Goal: Task Accomplishment & Management: Manage account settings

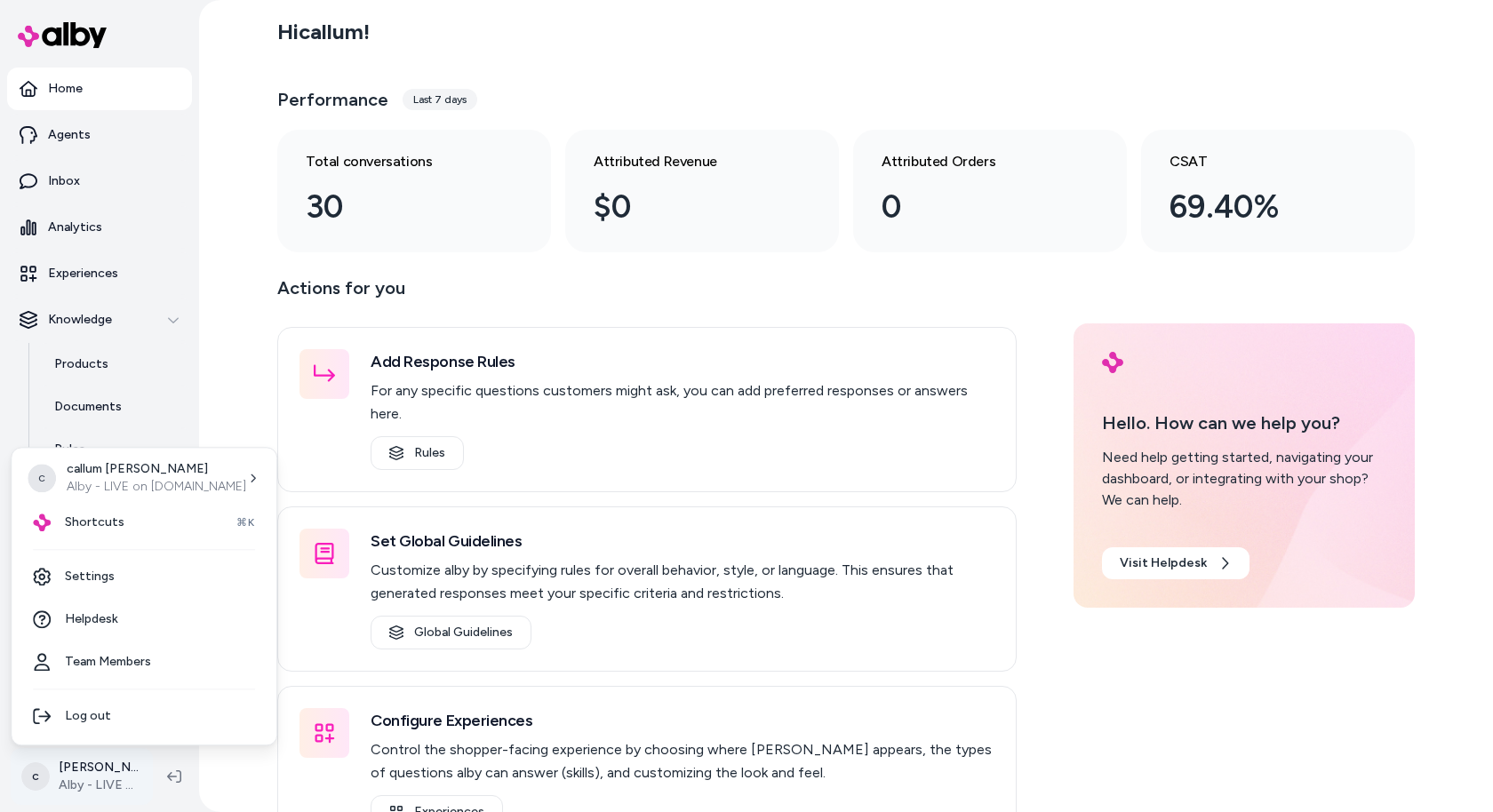
click at [110, 774] on html "Home Agents Inbox Analytics Experiences Knowledge Products Documents Rules Veri…" at bounding box center [746, 406] width 1493 height 812
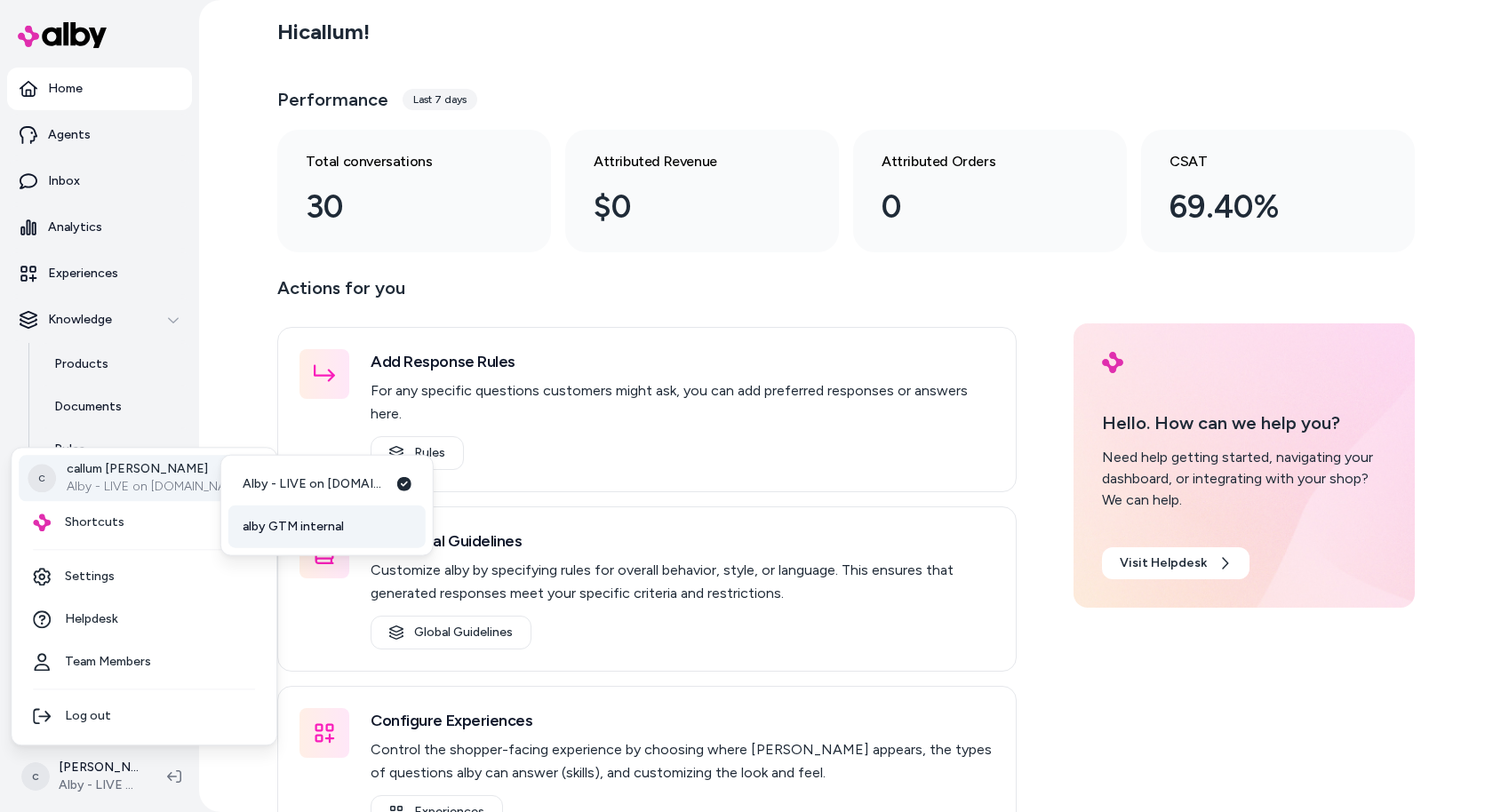
click at [344, 538] on link "alby GTM internal" at bounding box center [327, 526] width 197 height 43
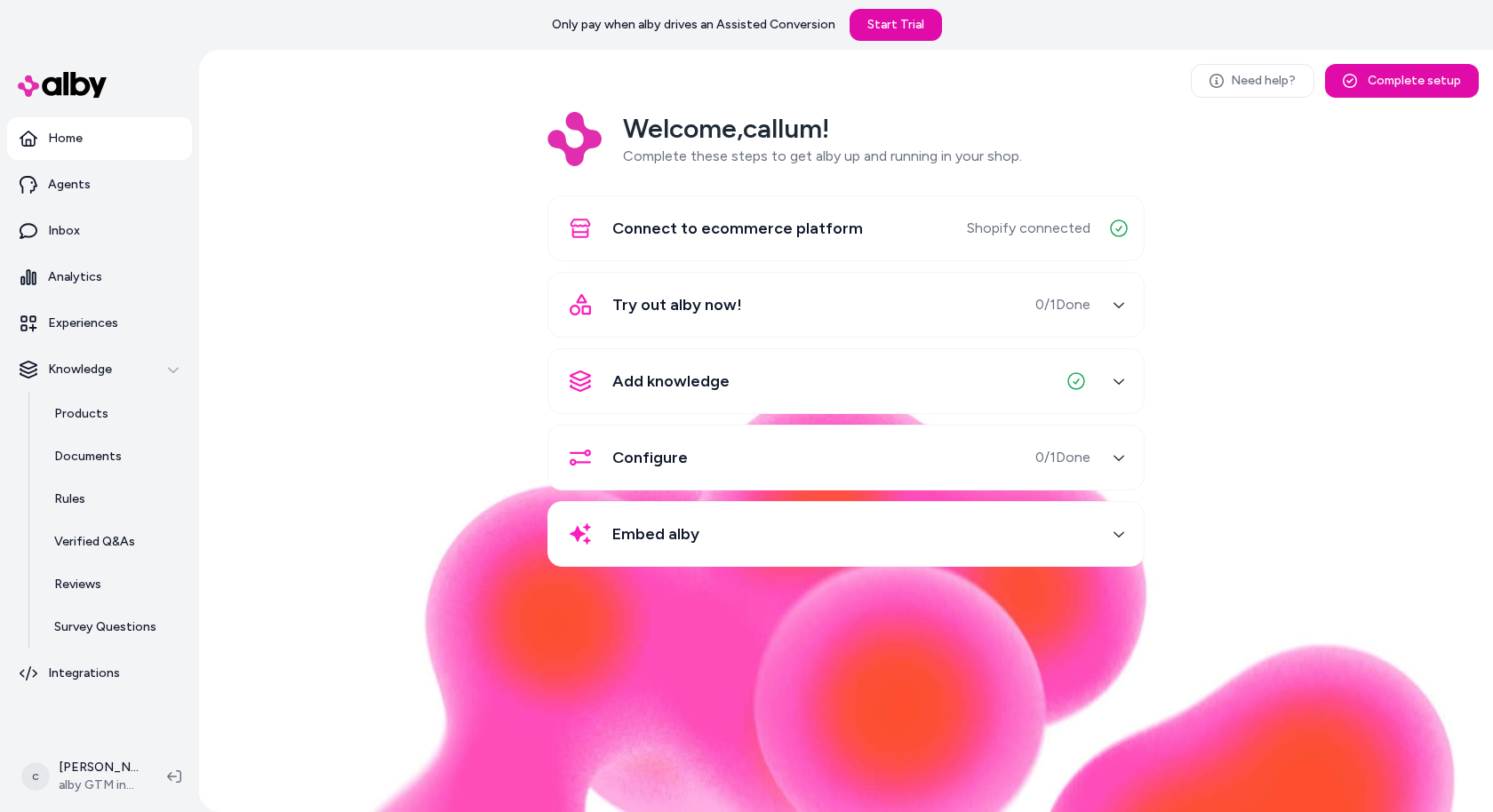
click at [107, 790] on html "Only pay when [PERSON_NAME] drives an Assisted Conversion Start Trial Home Agen…" at bounding box center [746, 406] width 1493 height 812
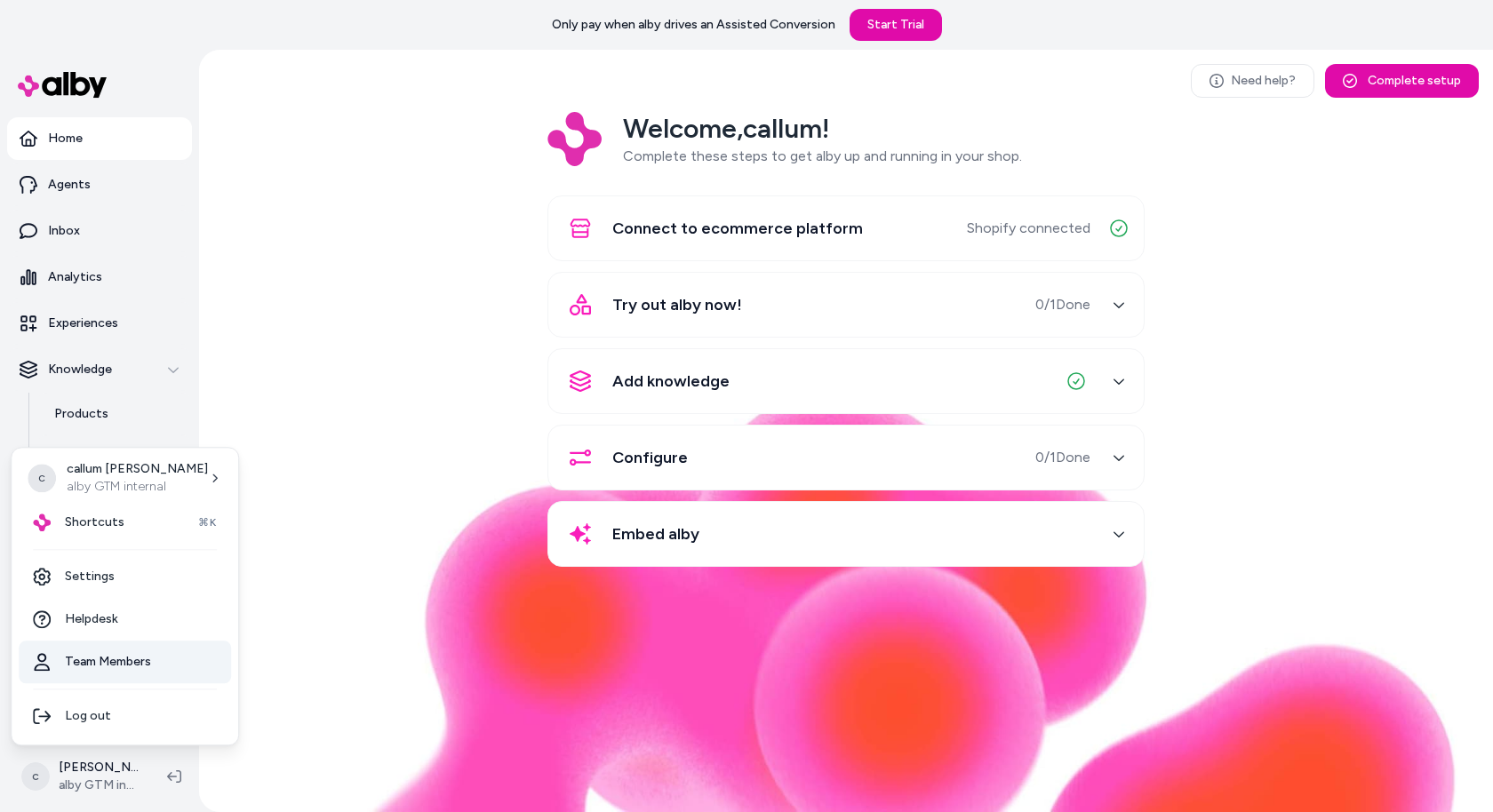
click at [148, 660] on link "Team Members" at bounding box center [125, 661] width 213 height 43
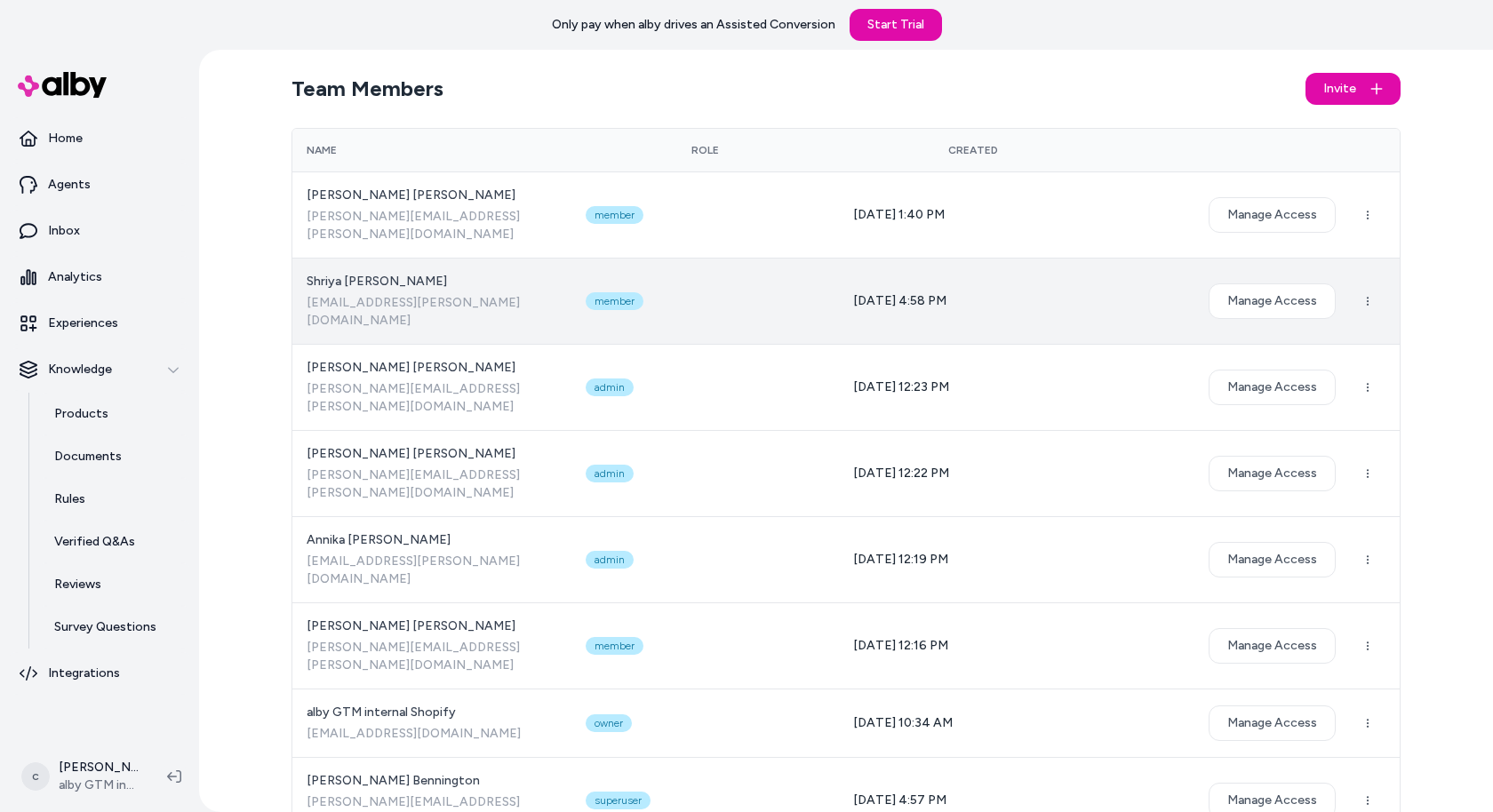
scroll to position [393, 0]
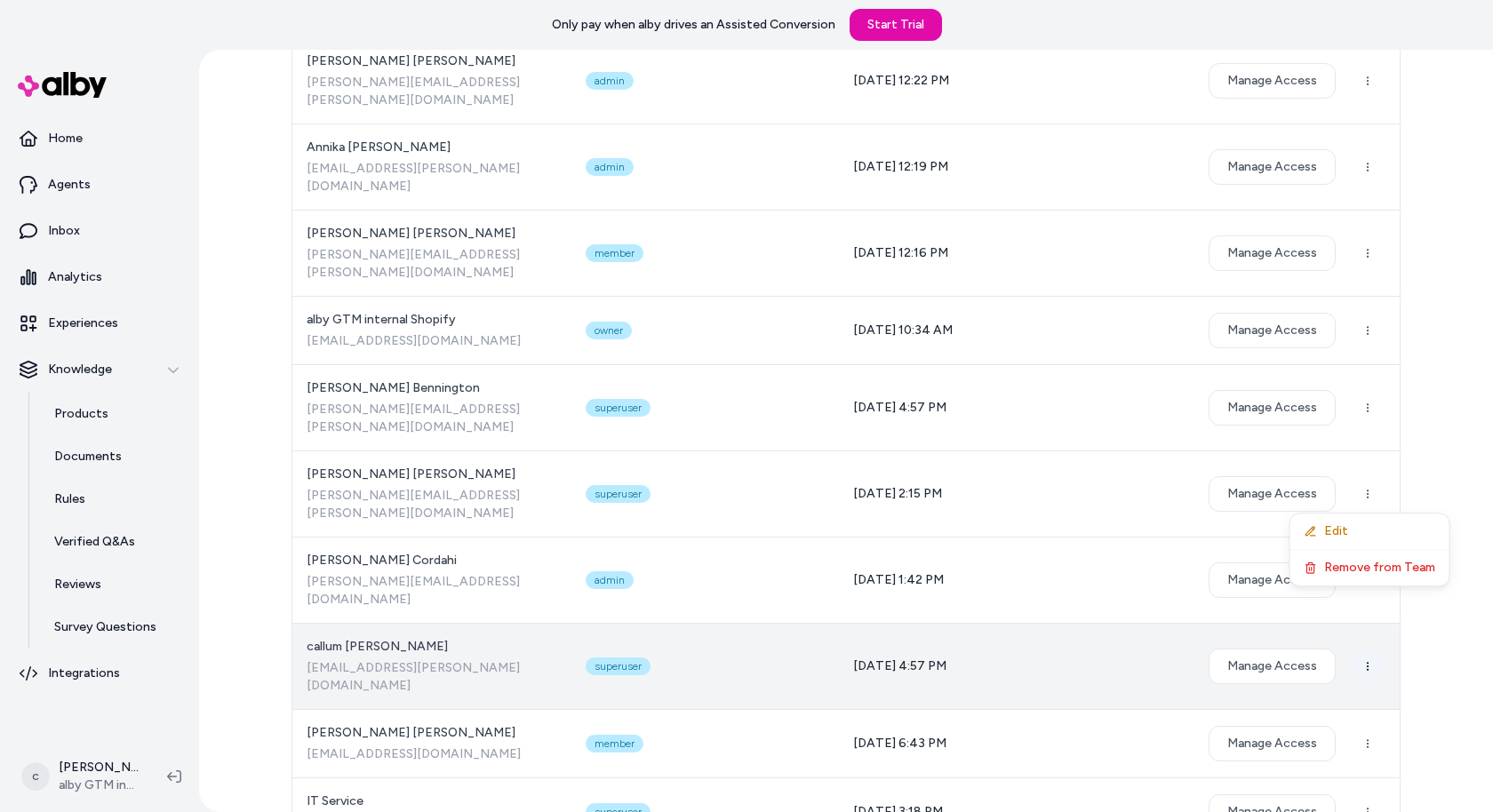
click at [1371, 493] on html "Only pay when alby drives an Assisted Conversion Start Trial Home Agents Inbox …" at bounding box center [746, 406] width 1493 height 812
click at [1255, 484] on html "Only pay when alby drives an Assisted Conversion Start Trial Home Agents Inbox …" at bounding box center [746, 406] width 1493 height 812
click at [1241, 649] on button "Manage Access" at bounding box center [1272, 666] width 127 height 35
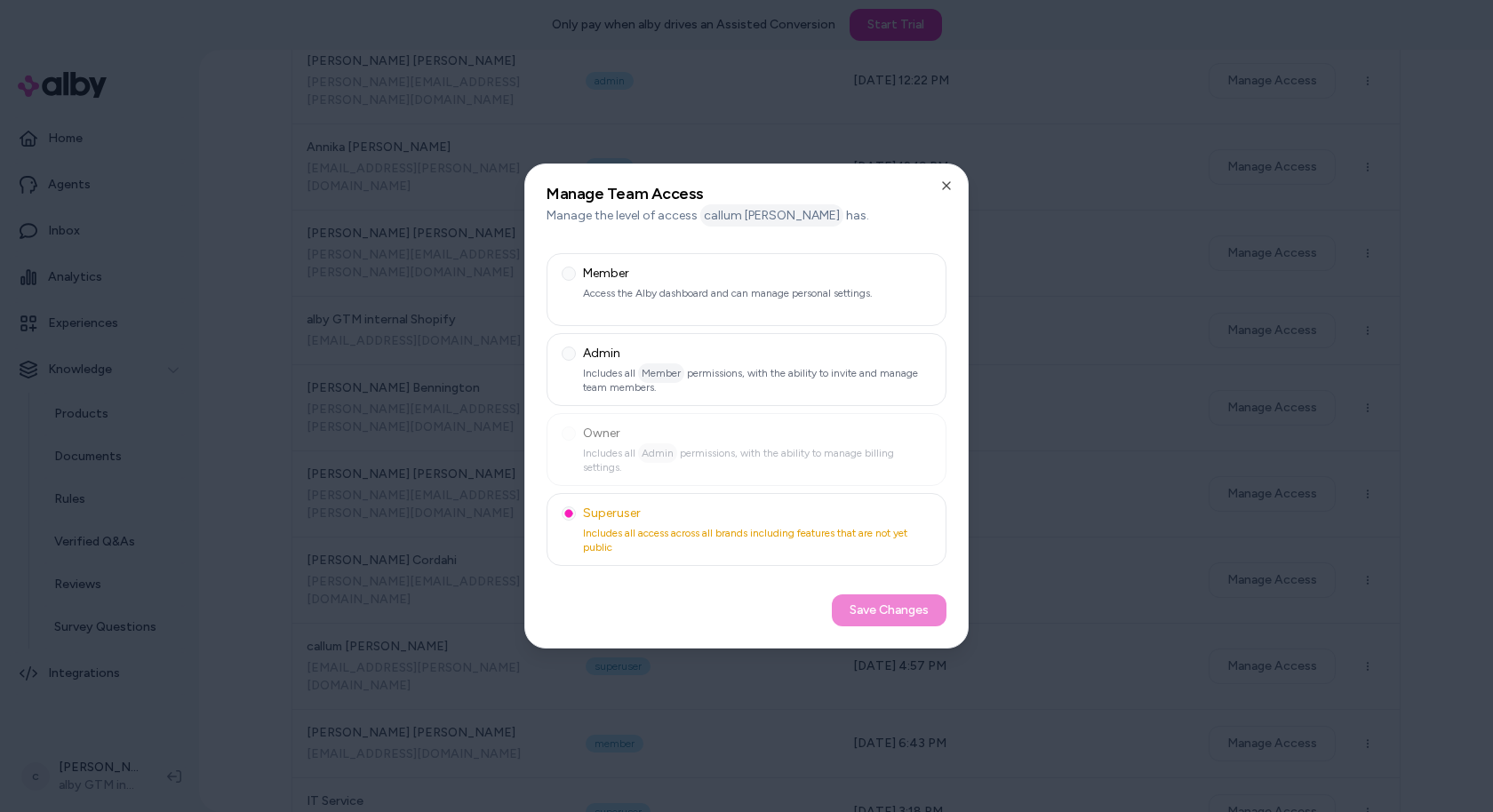
click at [942, 194] on h2 "Manage Team Access" at bounding box center [746, 194] width 400 height 16
click at [947, 181] on icon "button" at bounding box center [946, 185] width 14 height 14
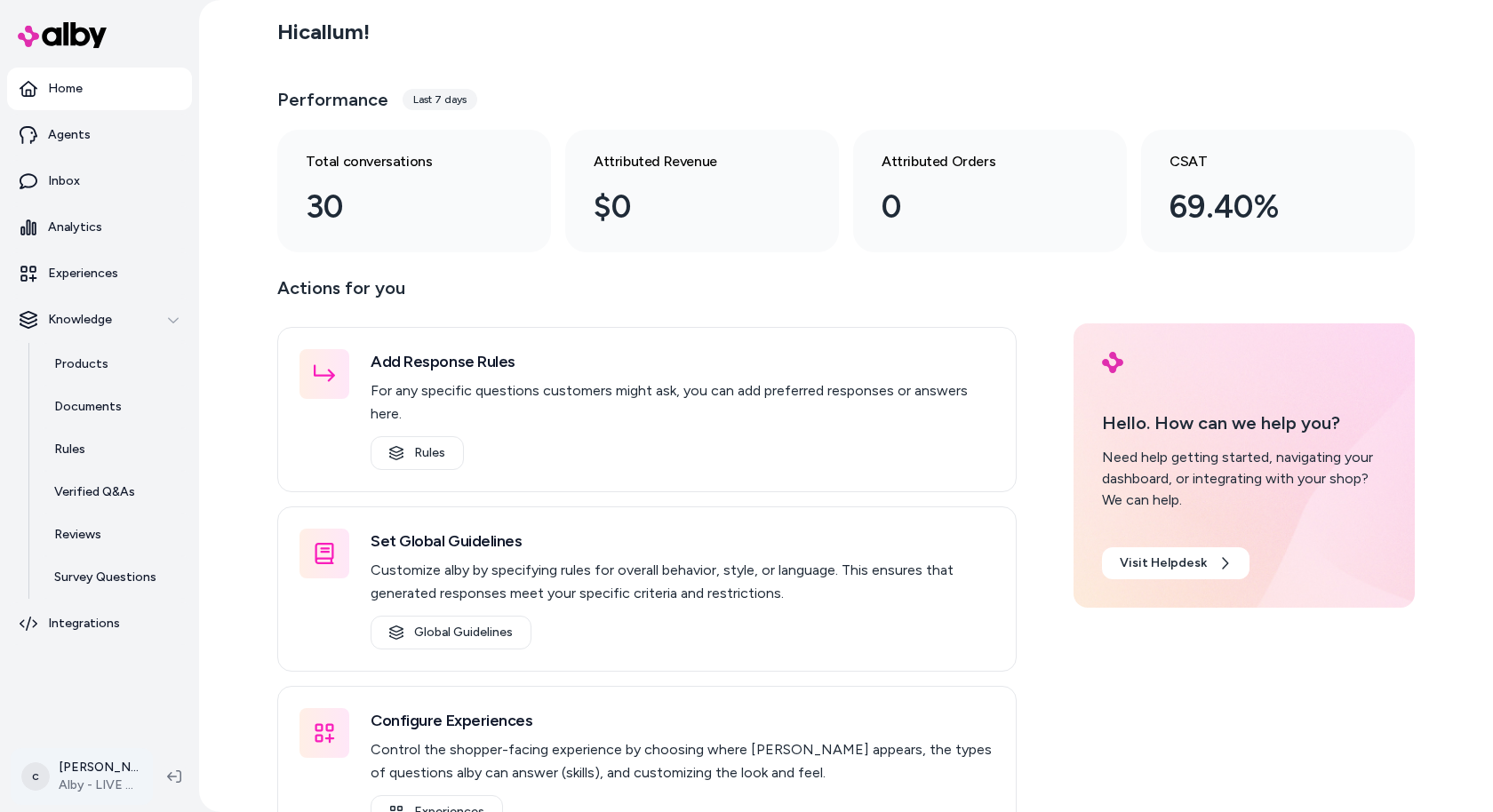
click at [81, 771] on html "Home Agents Inbox Analytics Experiences Knowledge Products Documents Rules Veri…" at bounding box center [746, 406] width 1493 height 812
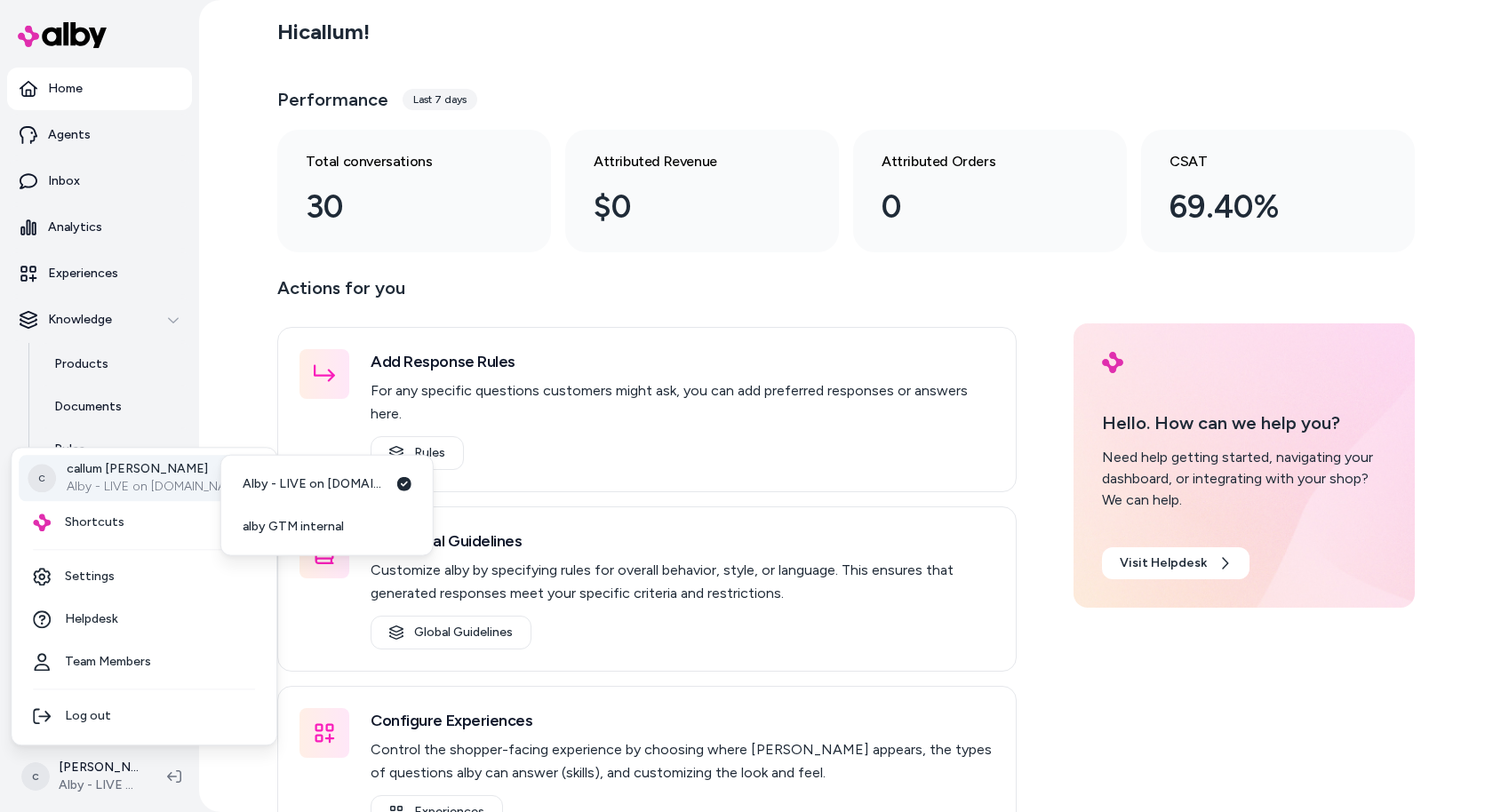
click at [226, 258] on html "Home Agents Inbox Analytics Experiences Knowledge Products Documents Rules Veri…" at bounding box center [746, 406] width 1493 height 812
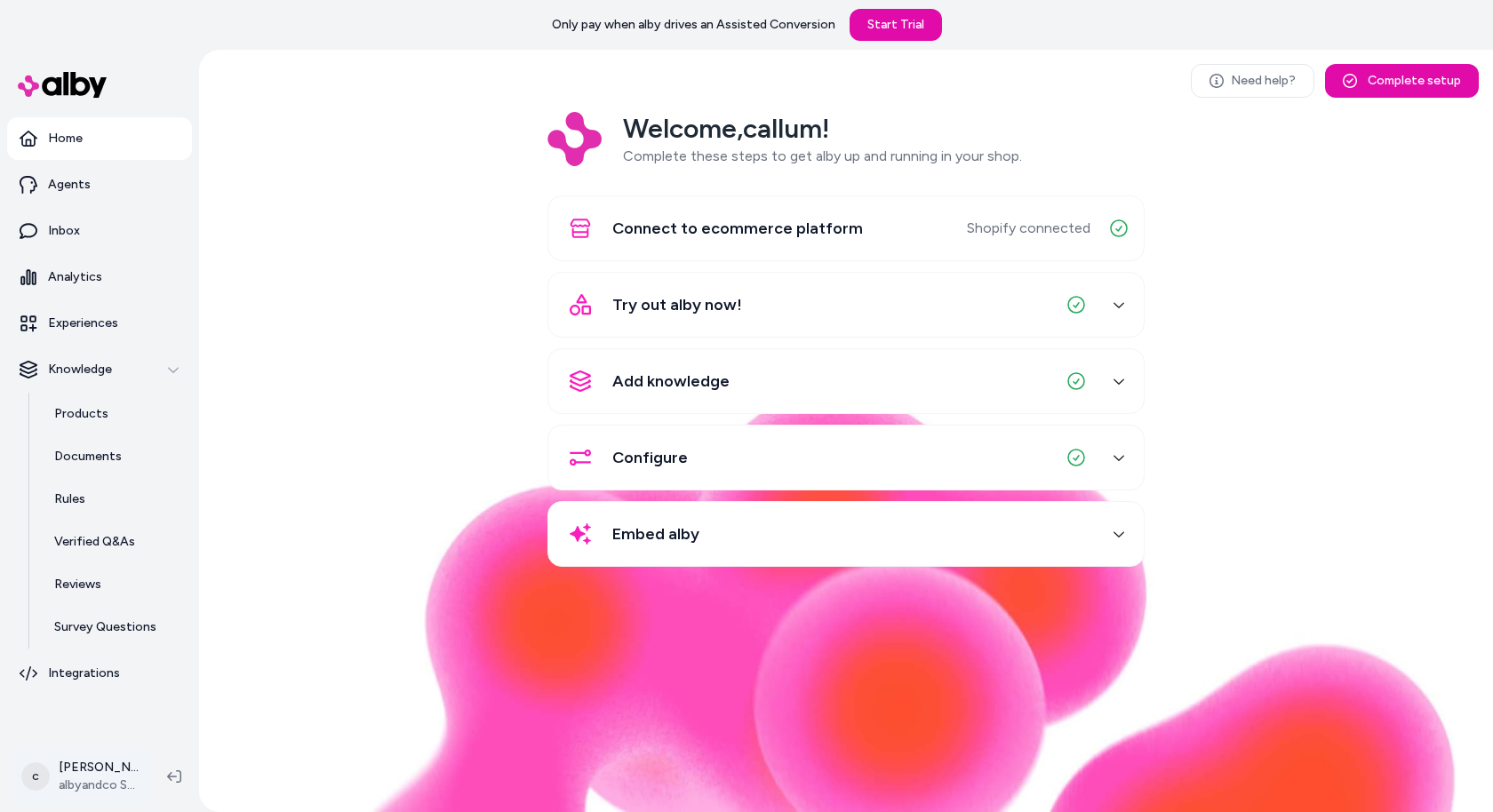
click at [92, 770] on html "Only pay when [PERSON_NAME] drives an Assisted Conversion Start Trial Home Agen…" at bounding box center [746, 406] width 1493 height 812
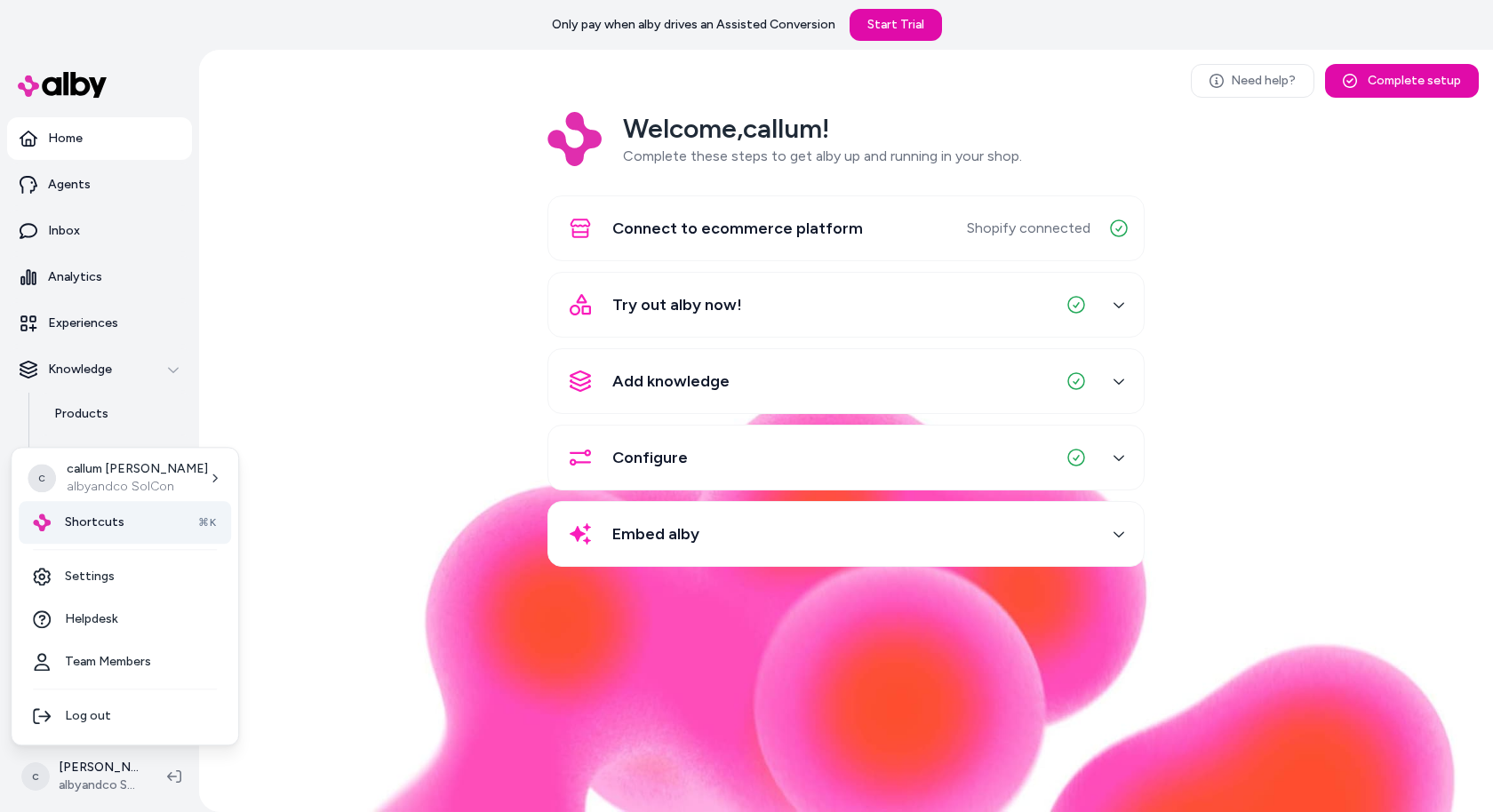
click at [177, 522] on div "Shortcuts ⌘K" at bounding box center [125, 522] width 213 height 43
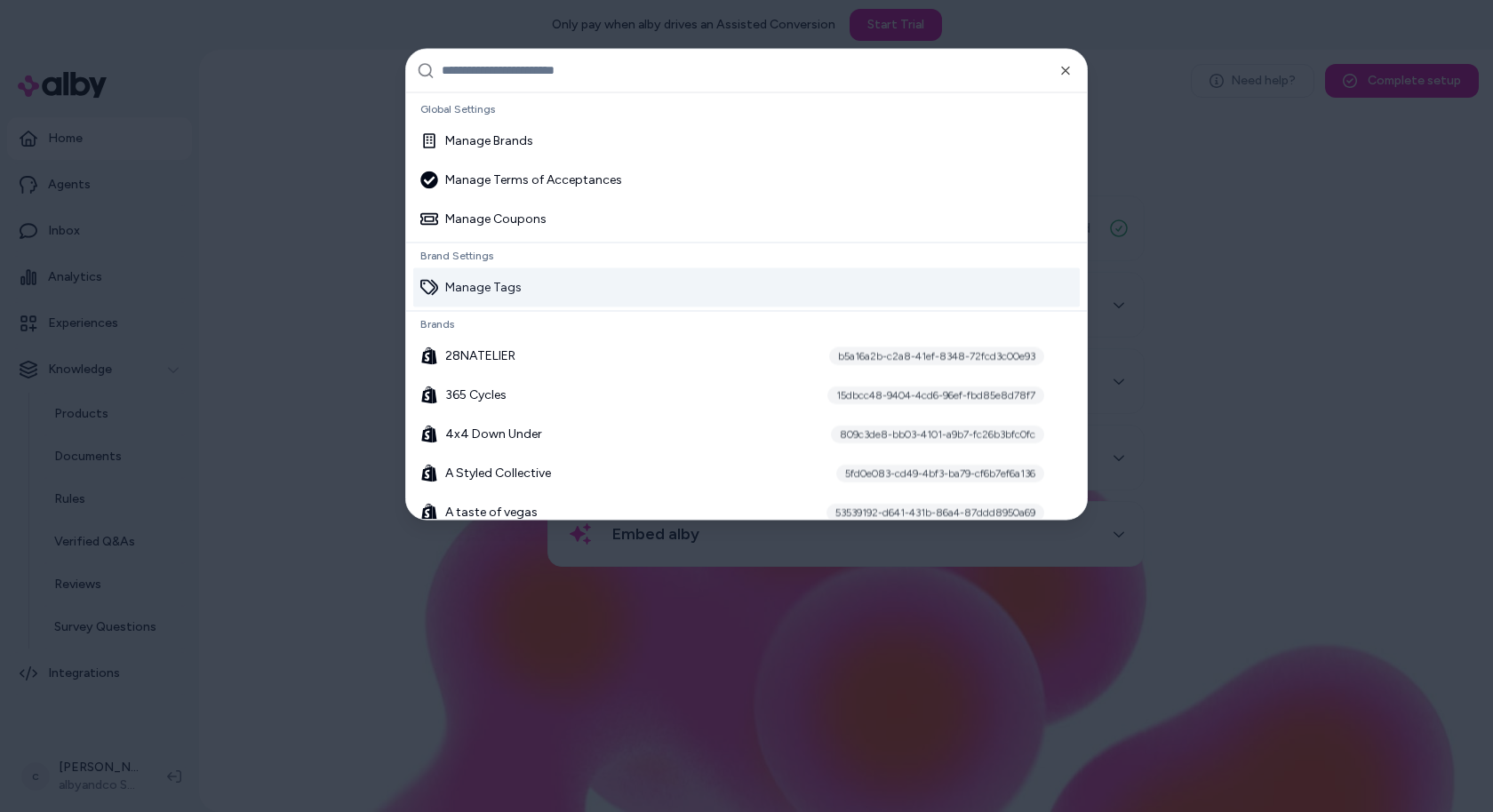
click at [314, 326] on div at bounding box center [746, 406] width 1493 height 812
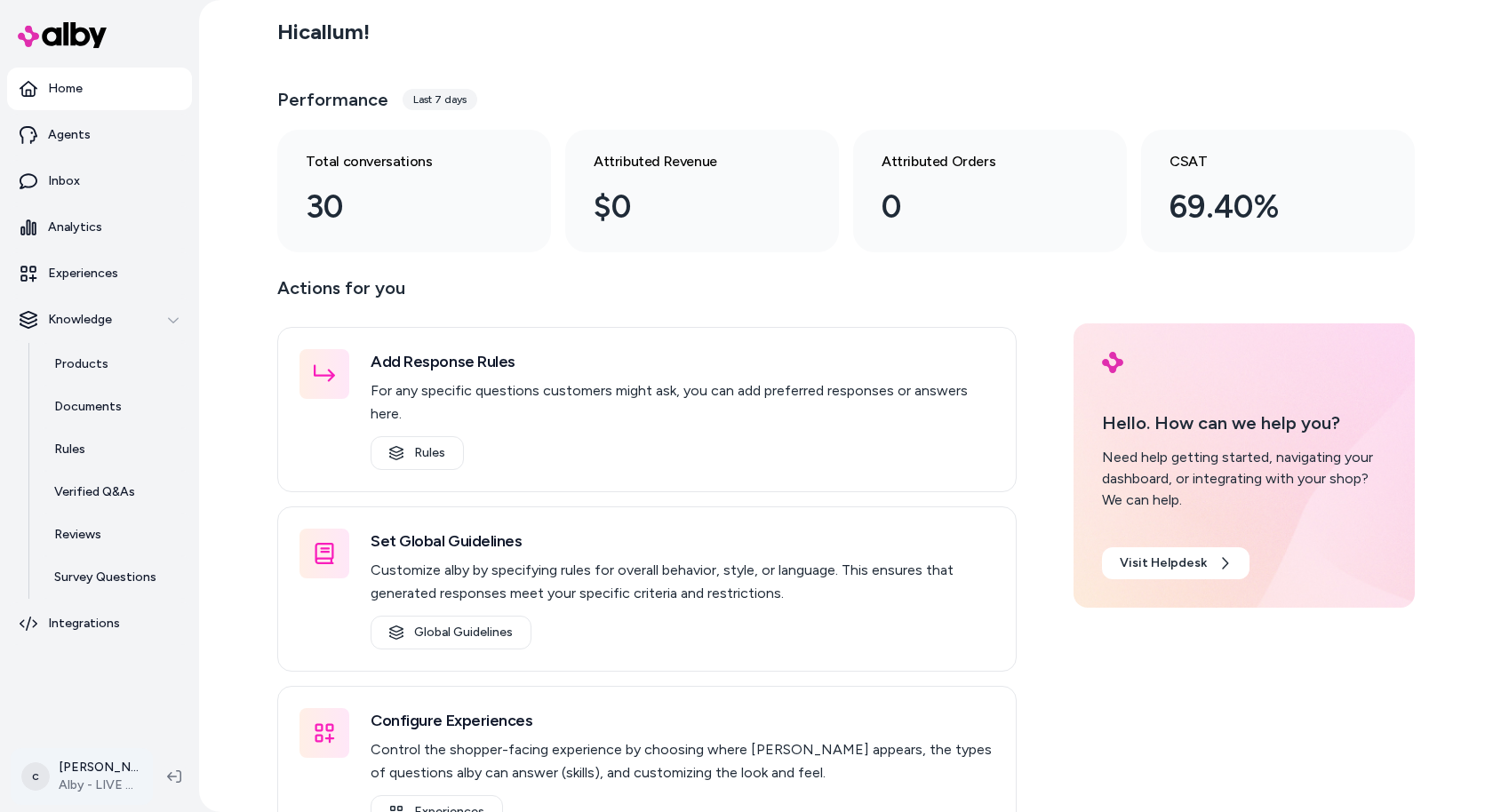
click at [98, 767] on html "Home Agents Inbox Analytics Experiences Knowledge Products Documents Rules Veri…" at bounding box center [746, 406] width 1493 height 812
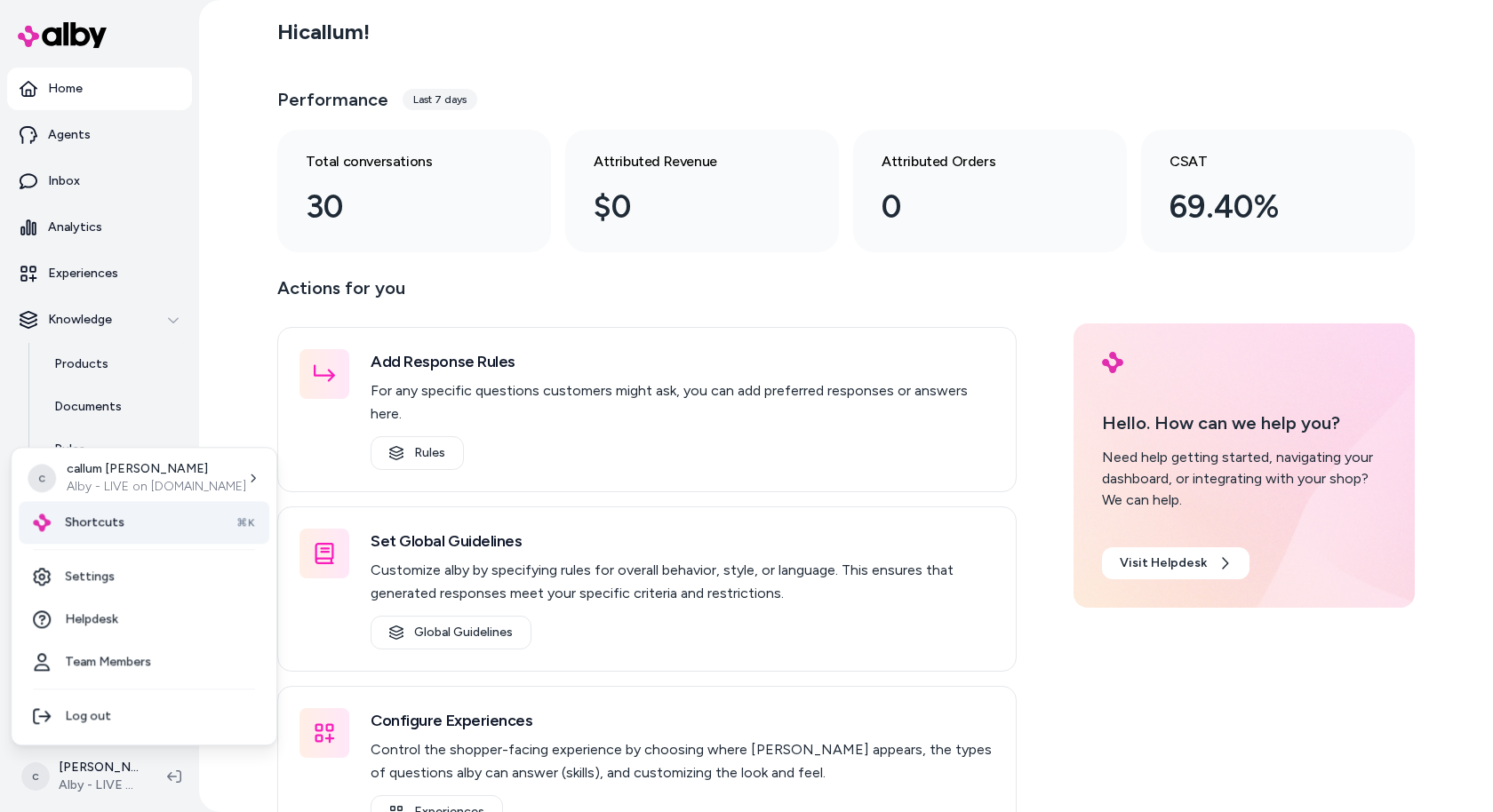
click at [136, 531] on div "Shortcuts ⌘K" at bounding box center [144, 522] width 251 height 43
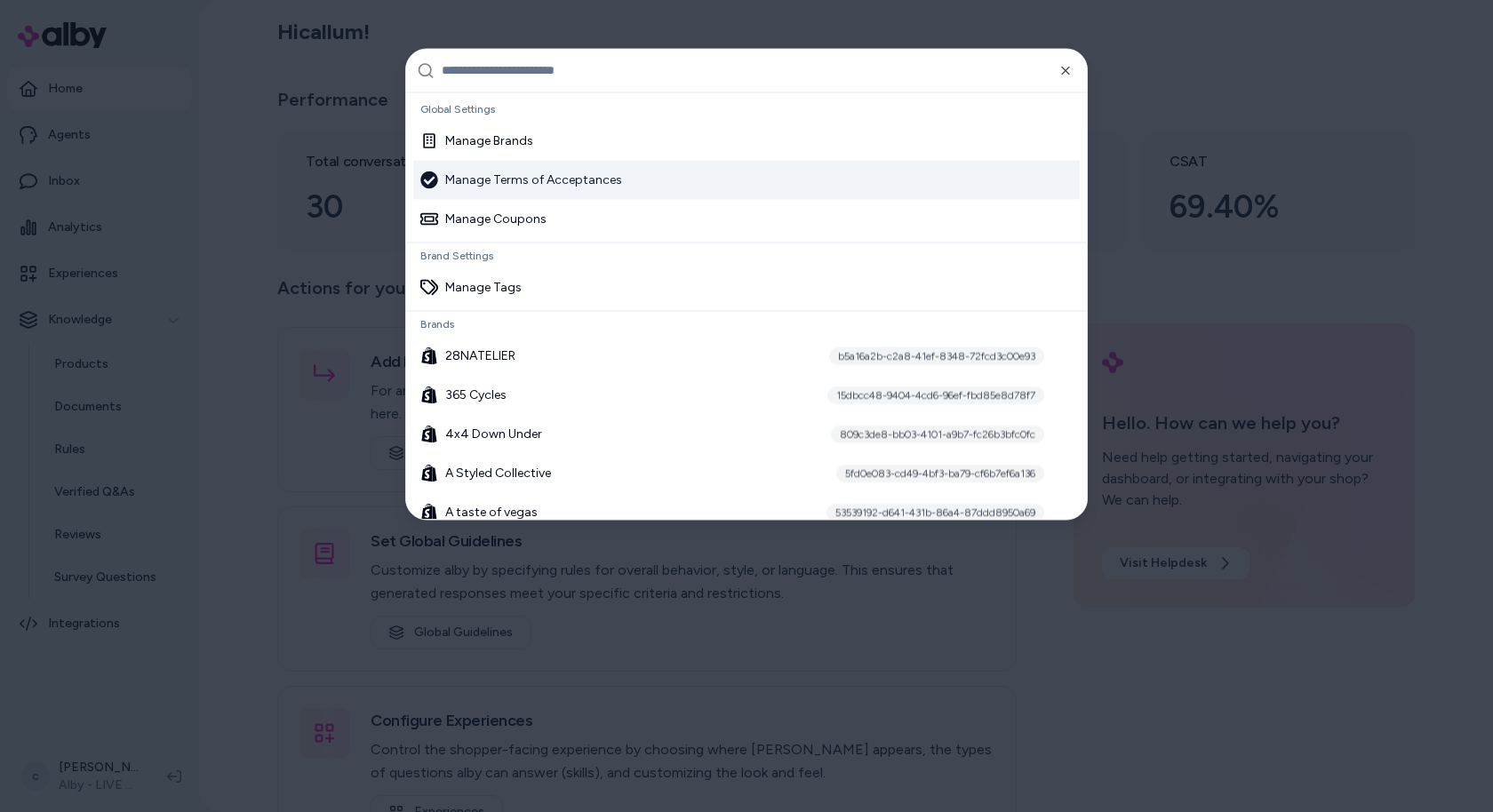
click at [624, 174] on div "Manage Terms of Acceptances" at bounding box center [746, 179] width 666 height 39
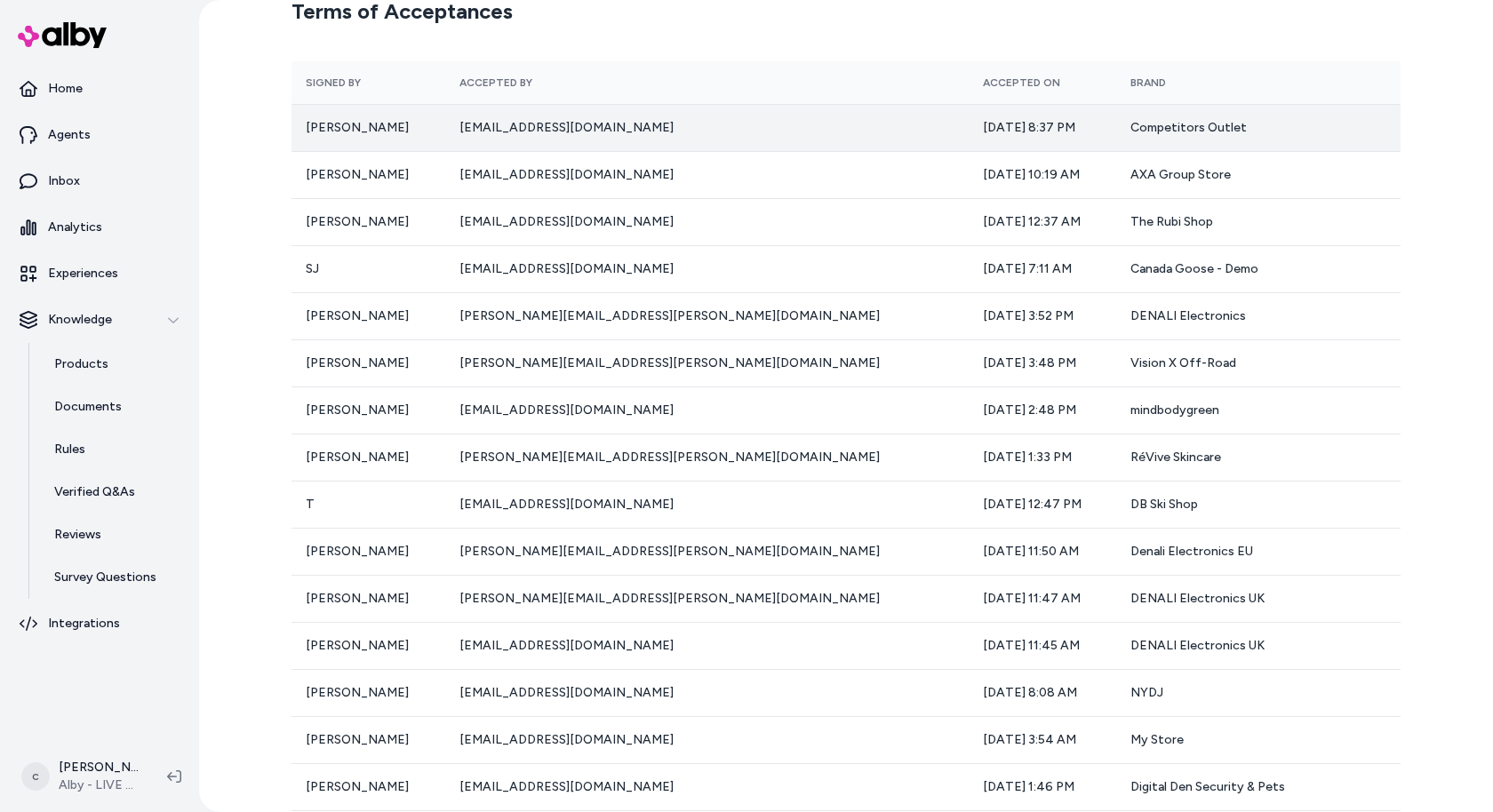
scroll to position [126, 0]
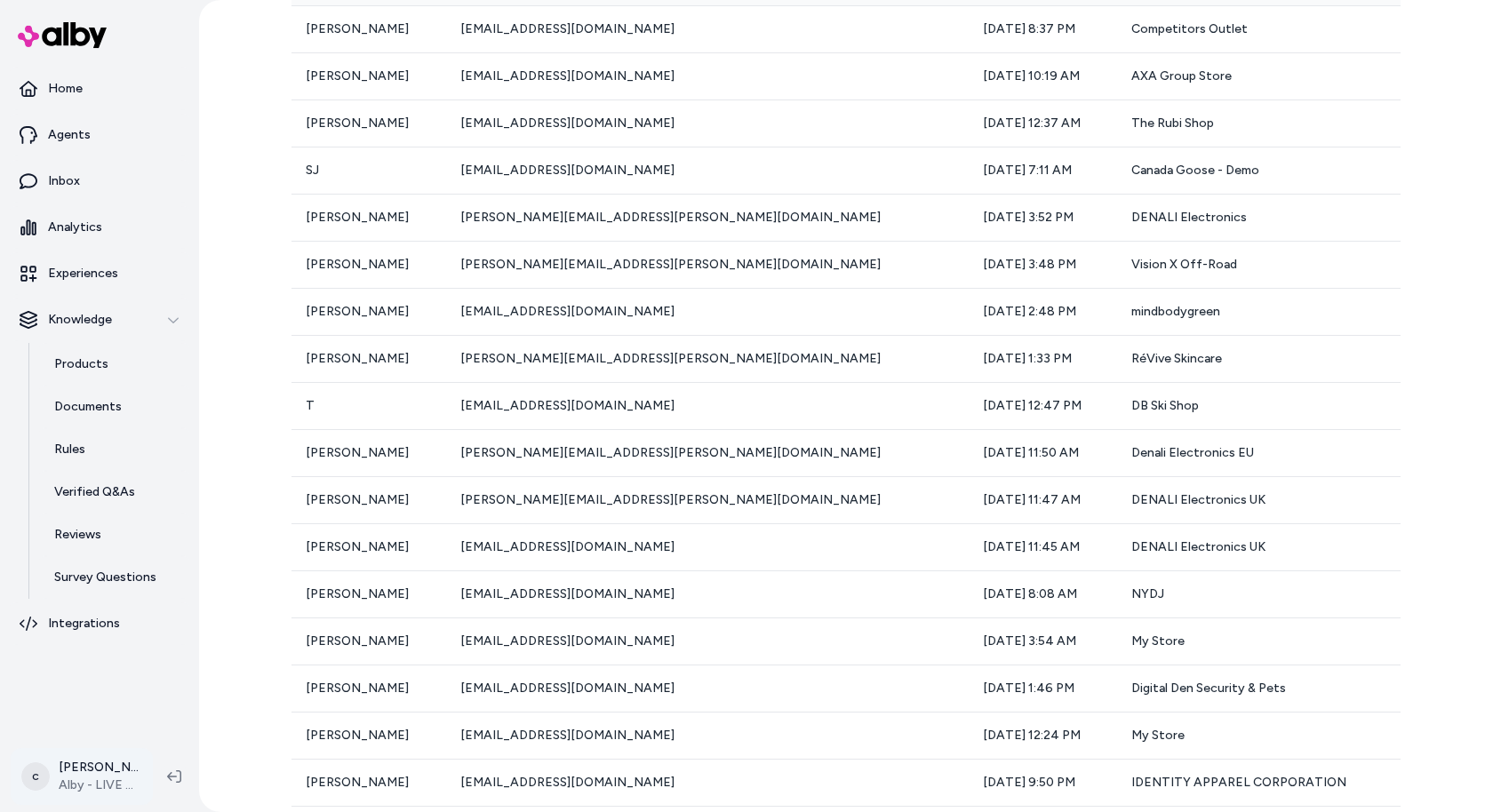
click at [103, 788] on html "Home Agents Inbox Analytics Experiences Knowledge Products Documents Rules Veri…" at bounding box center [746, 406] width 1493 height 812
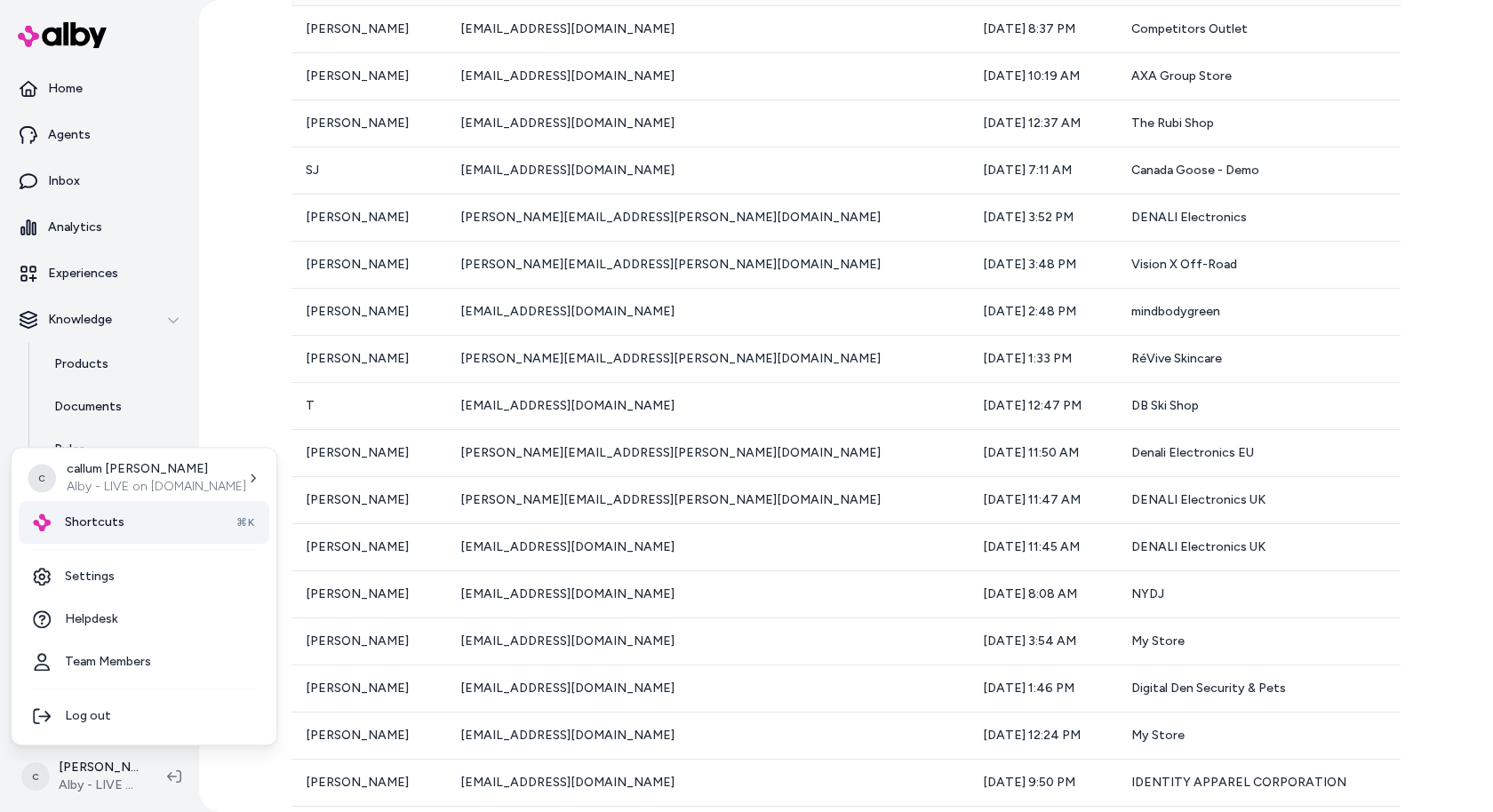
click at [151, 529] on div "Shortcuts ⌘K" at bounding box center [144, 522] width 251 height 43
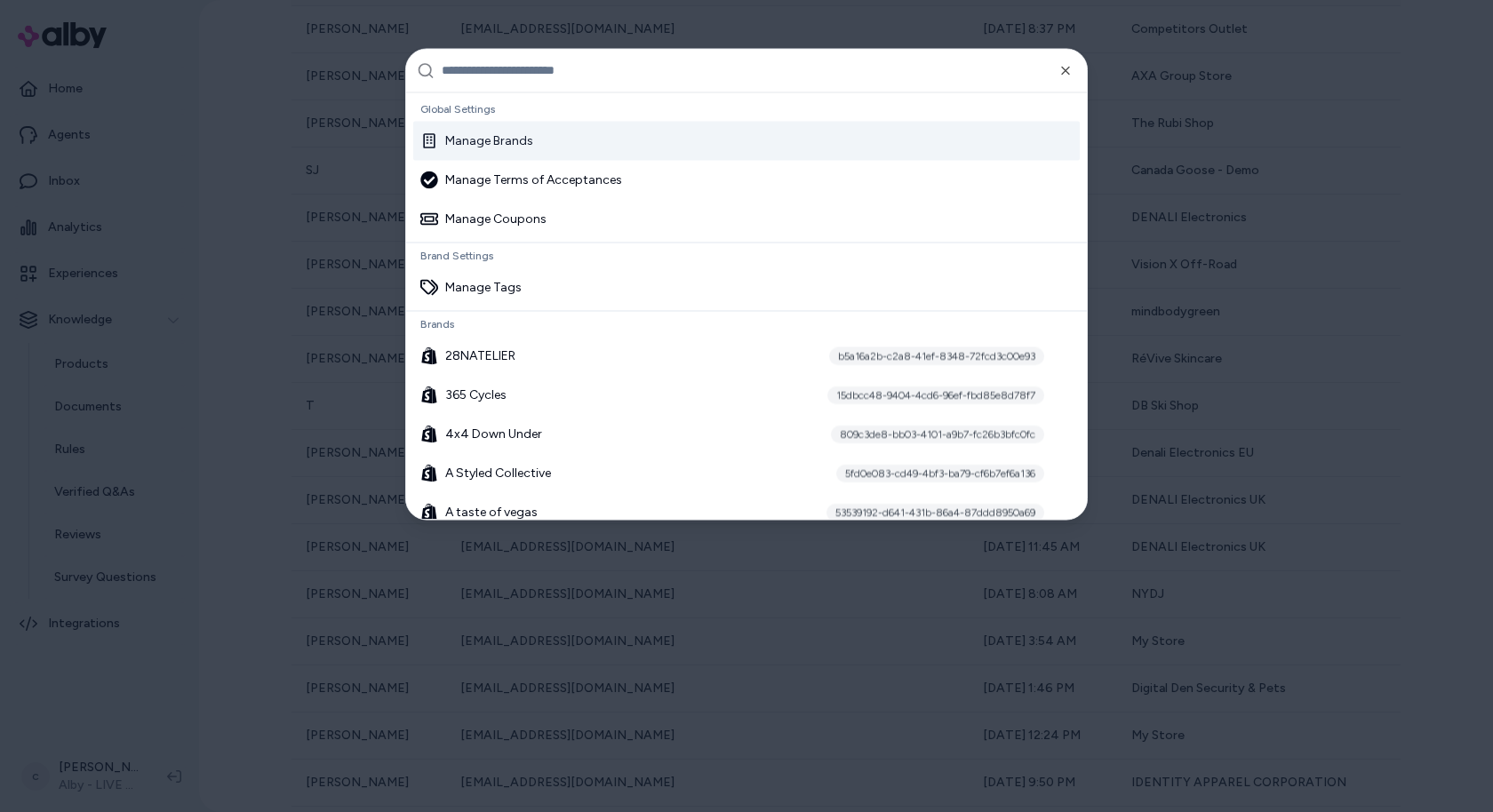
click at [579, 137] on div "Manage Brands" at bounding box center [746, 139] width 666 height 39
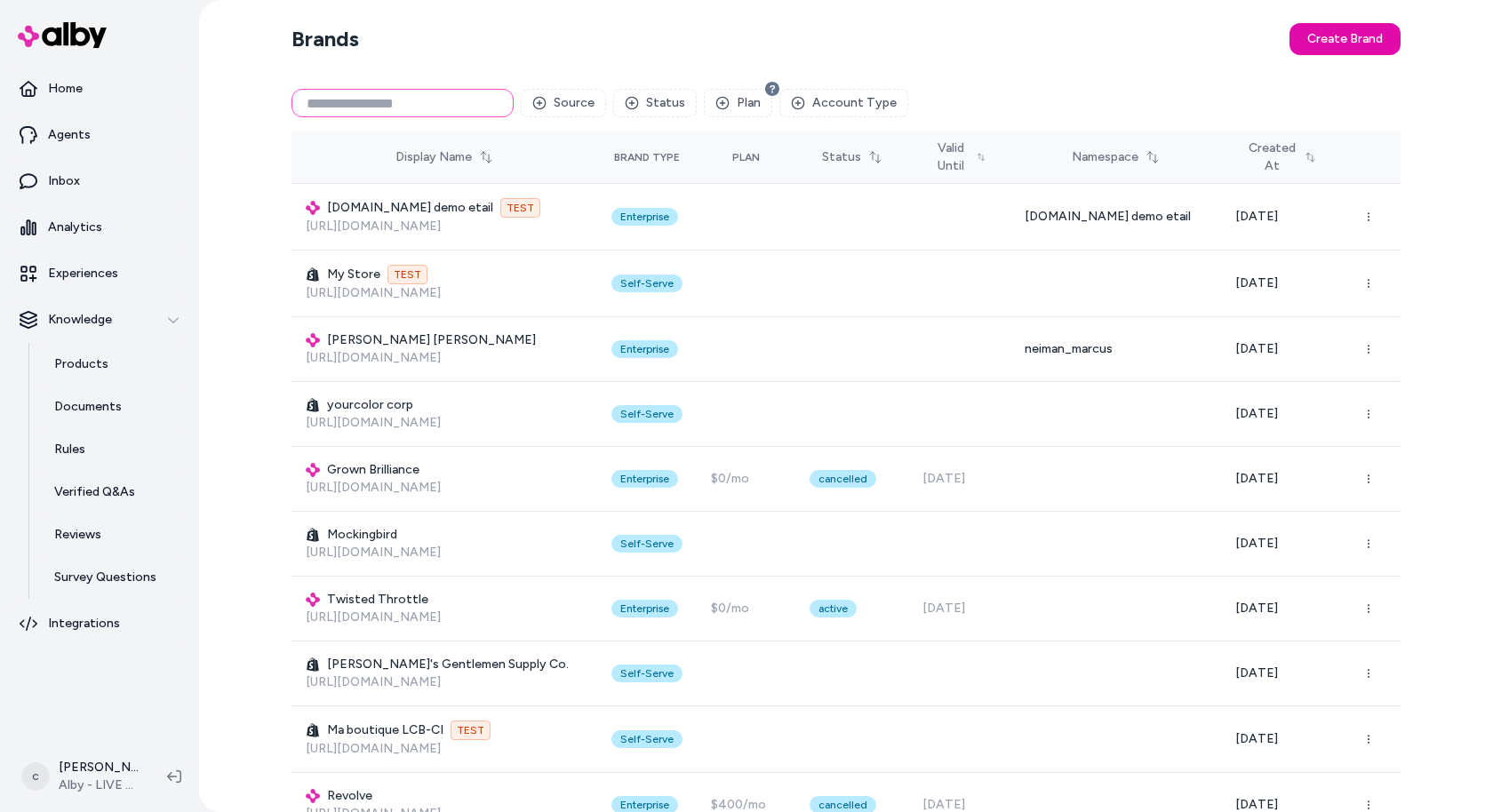
click at [382, 111] on input at bounding box center [402, 103] width 222 height 28
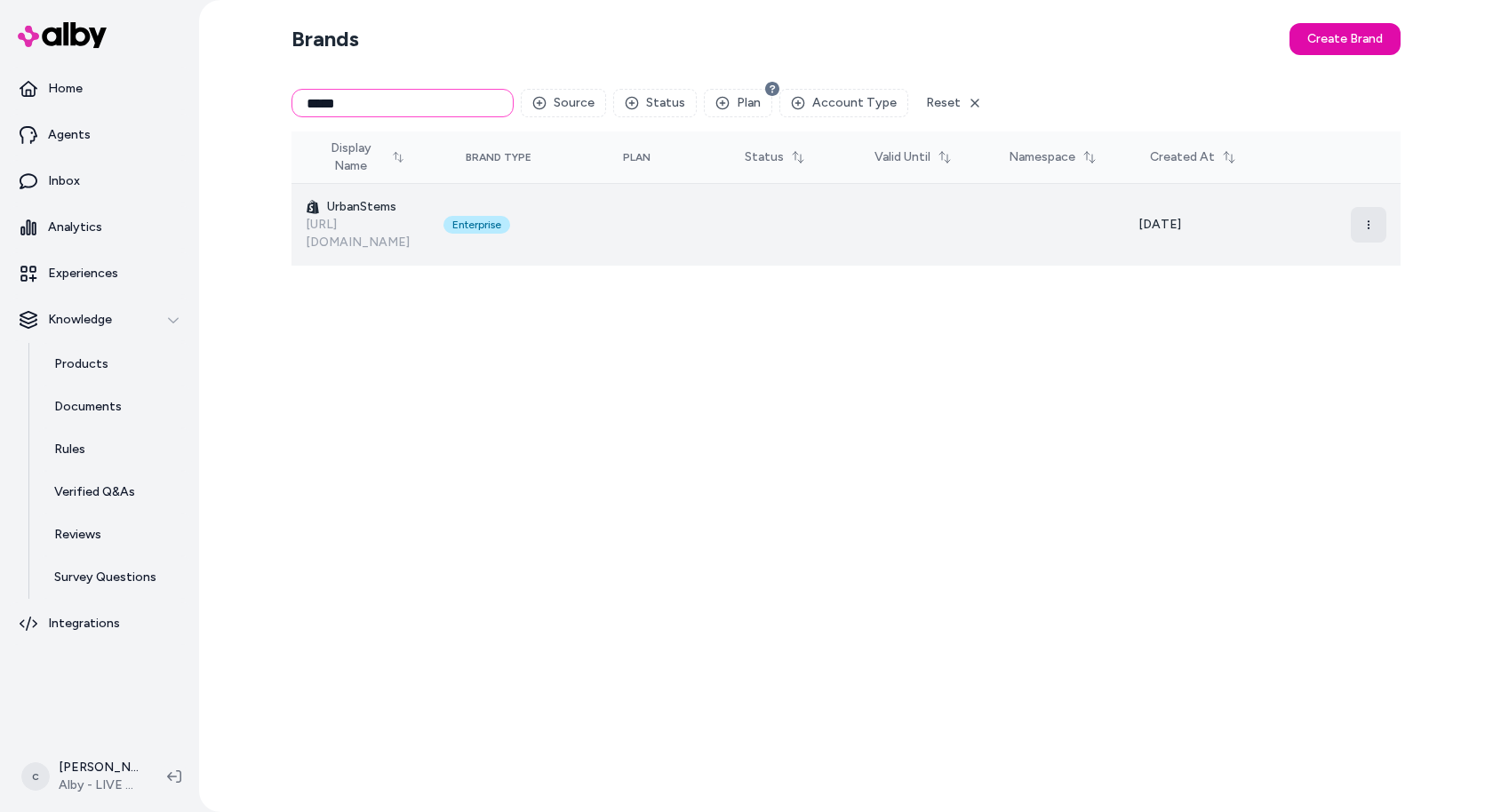
type input "*****"
click at [1371, 219] on icon "button" at bounding box center [1368, 224] width 10 height 10
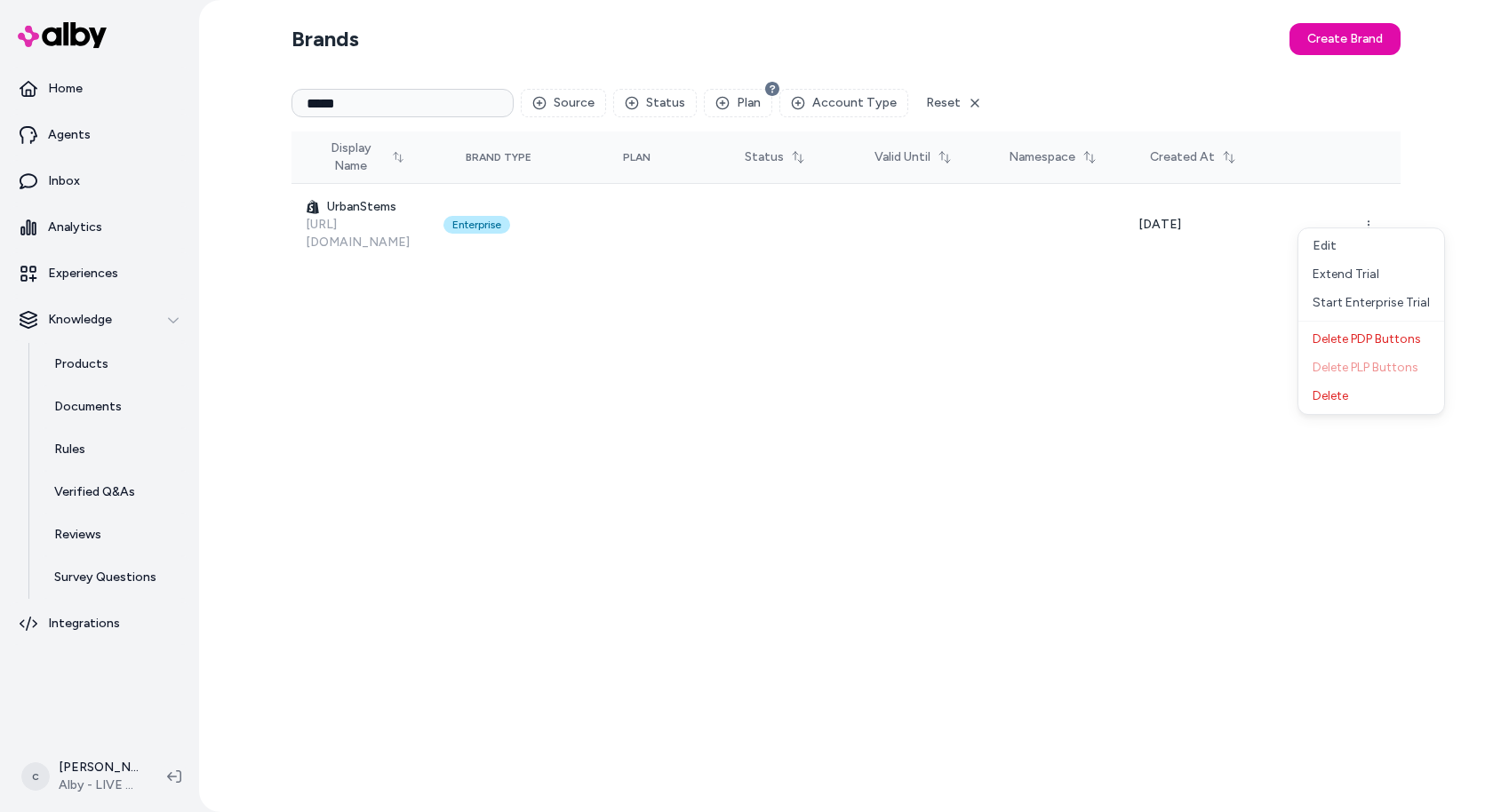
click at [1161, 327] on div "Brands Create Brand ***** Source Status Plan Account Type Reset Display Name Br…" at bounding box center [846, 406] width 1137 height 812
